Goal: Complete application form

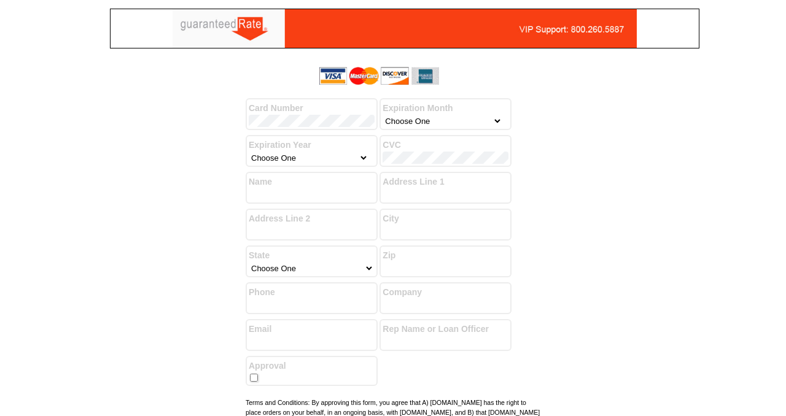
select select "2"
select select "2030"
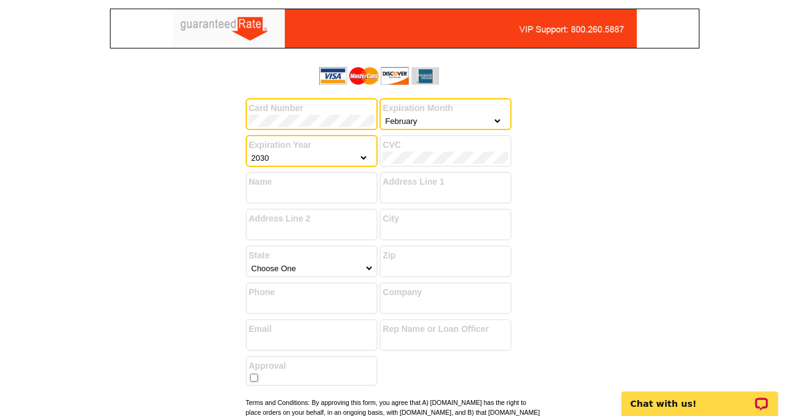
click at [338, 195] on input "Name" at bounding box center [312, 195] width 126 height 12
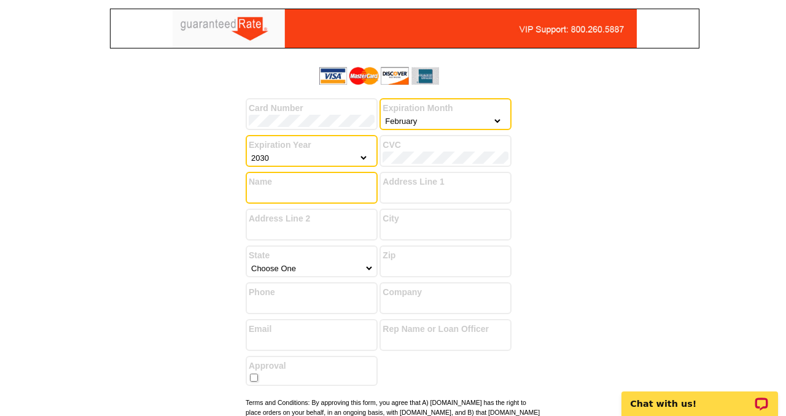
type input "[PERSON_NAME]"
type input "[STREET_ADDRESS]"
type input "[GEOGRAPHIC_DATA]"
select select "14"
type input "60487"
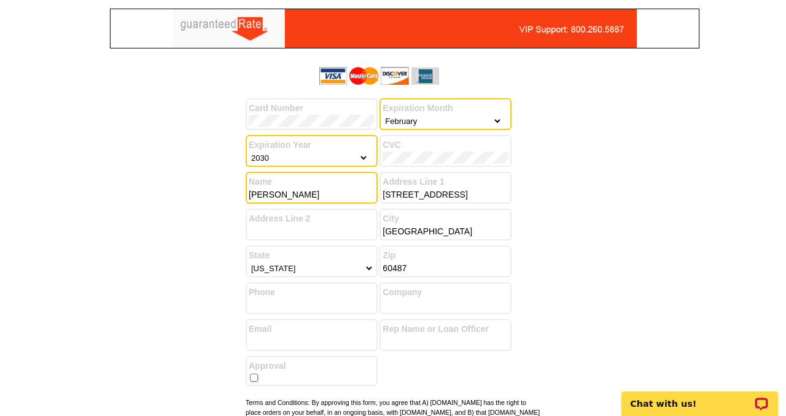
type input "7087374444"
type input "[EMAIL_ADDRESS][DOMAIN_NAME]"
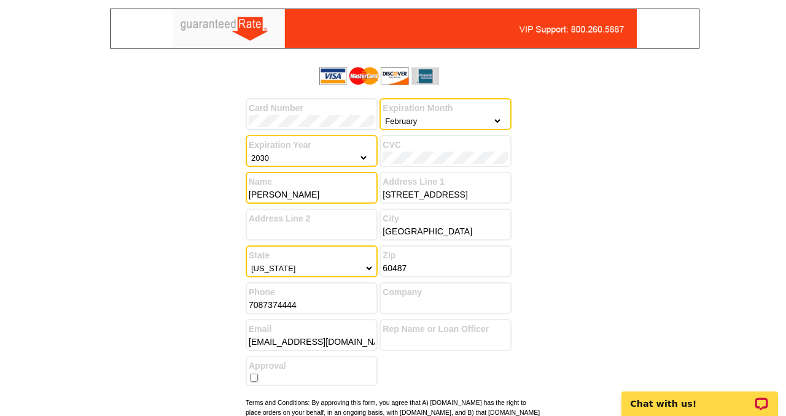
click at [568, 260] on div "Success! You have successfully submitted your billing information. Add another …" at bounding box center [393, 275] width 590 height 426
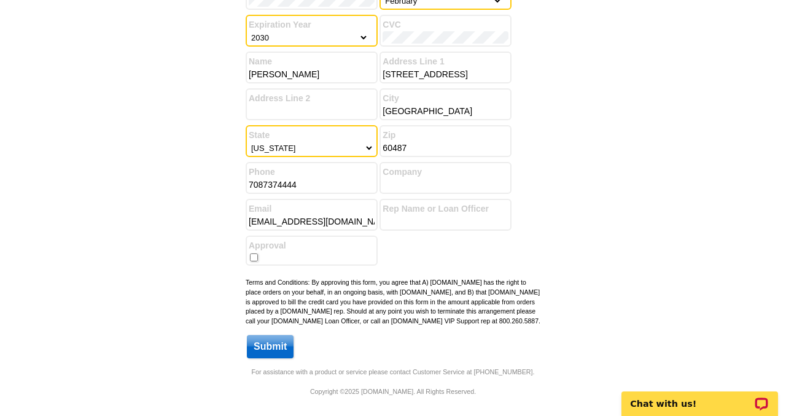
scroll to position [130, 0]
click at [257, 254] on input "checkbox" at bounding box center [254, 258] width 8 height 8
checkbox input "true"
click at [266, 350] on input "Submit" at bounding box center [270, 346] width 47 height 23
